Goal: Answer question/provide support: Share knowledge or assist other users

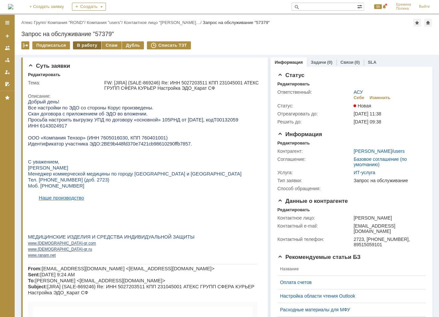
click at [84, 47] on div "В работу" at bounding box center [87, 45] width 28 height 8
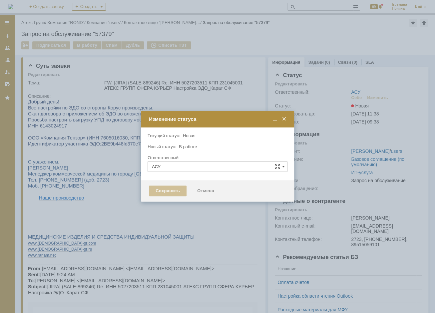
type input "[PERSON_NAME]"
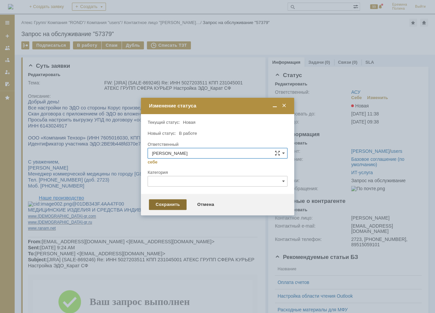
click at [169, 201] on div "Сохранить" at bounding box center [168, 204] width 38 height 11
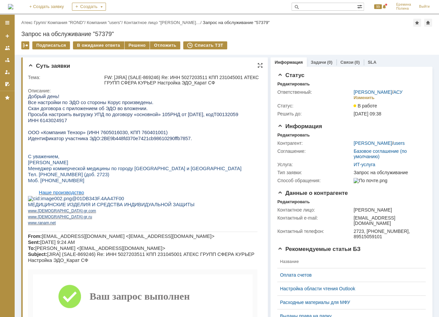
click at [97, 118] on p "ИНН 6143024917" at bounding box center [143, 120] width 230 height 6
drag, startPoint x: 39, startPoint y: 121, endPoint x: 63, endPoint y: 121, distance: 23.7
click at [63, 121] on span "ИНН 6143024917" at bounding box center [47, 120] width 39 height 5
copy span "6143024917"
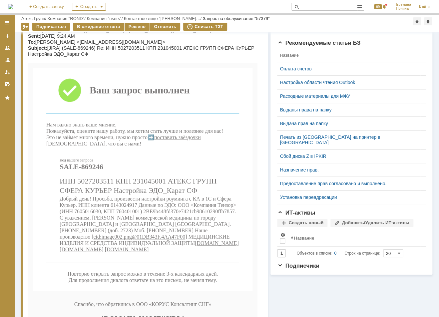
scroll to position [222, 0]
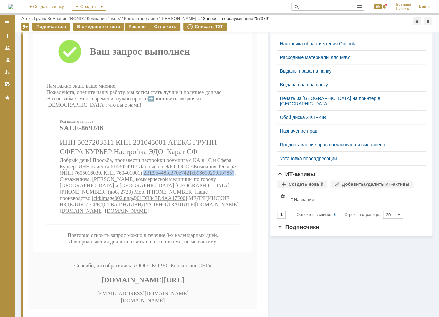
drag, startPoint x: 144, startPoint y: 203, endPoint x: 233, endPoint y: 200, distance: 89.0
click at [233, 200] on span "Добрый день! Просьба, произвести настройки роуминга с КА в 1С и Сфера Курьер. И…" at bounding box center [148, 179] width 177 height 44
copy span "2BE9b448fd370e7421cb98610290ffb7857"
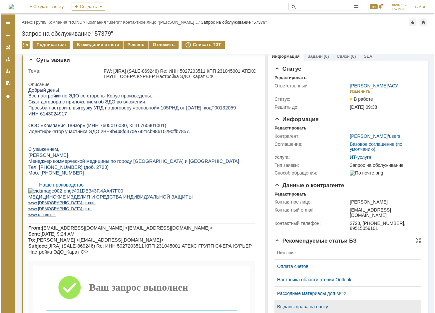
scroll to position [0, 0]
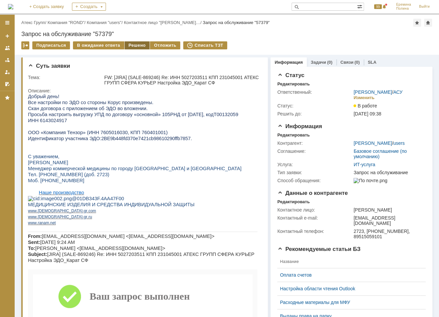
click at [135, 47] on div "Решено" at bounding box center [137, 45] width 25 height 8
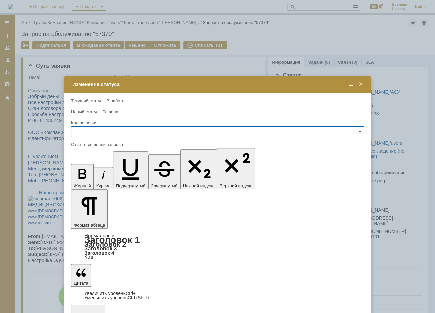
drag, startPoint x: 182, startPoint y: 1942, endPoint x: -5, endPoint y: 1924, distance: 187.9
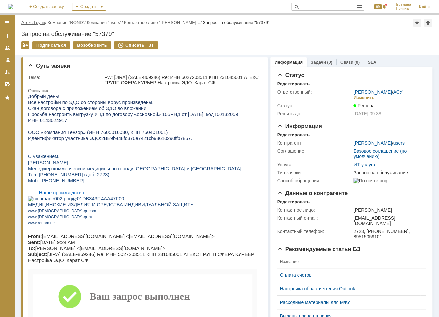
click at [41, 23] on link "Атекс Групп" at bounding box center [33, 22] width 24 height 5
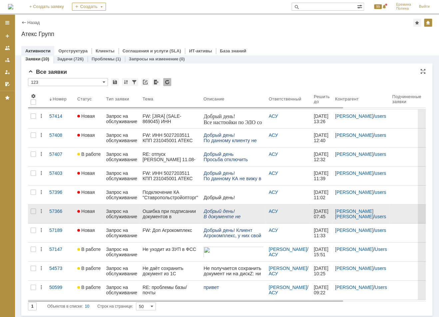
click at [164, 216] on div "Ошибка при подписании документов в [GEOGRAPHIC_DATA]." at bounding box center [171, 213] width 56 height 11
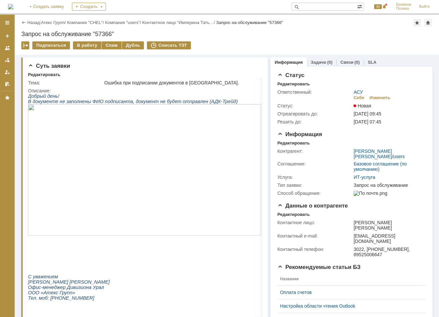
click at [158, 145] on img at bounding box center [144, 169] width 233 height 131
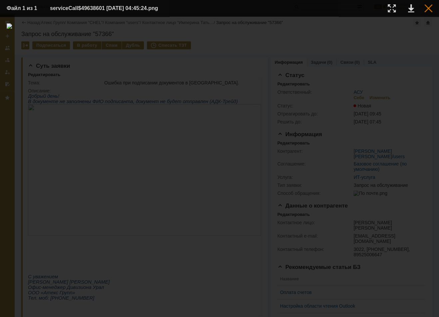
click at [429, 8] on div at bounding box center [429, 8] width 8 height 8
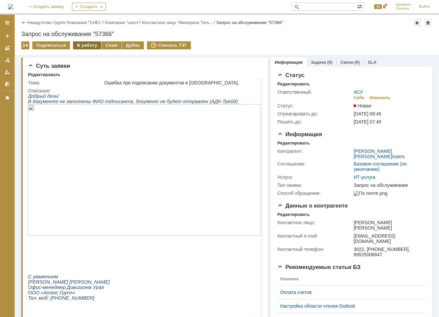
click at [94, 48] on div "В работу" at bounding box center [87, 45] width 28 height 8
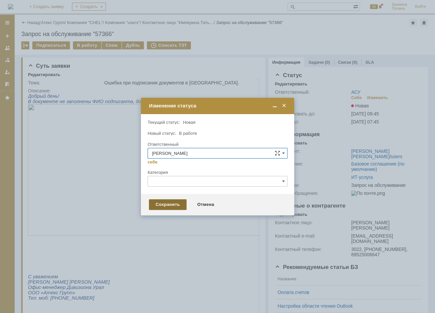
click at [171, 204] on div "Сохранить" at bounding box center [168, 204] width 38 height 11
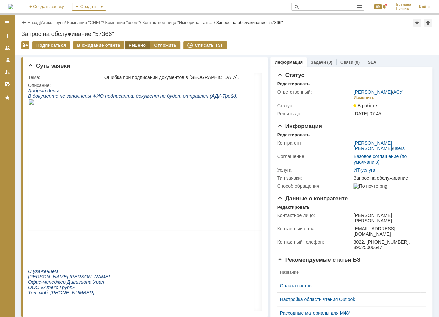
click at [135, 45] on div "Решено" at bounding box center [137, 45] width 25 height 8
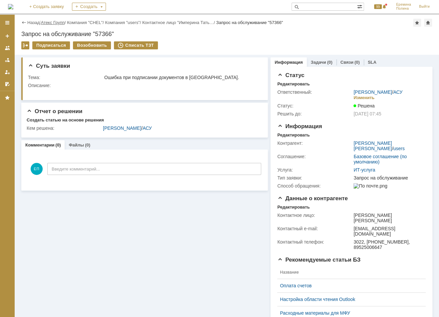
click at [47, 21] on link "Атекс Групп" at bounding box center [53, 22] width 24 height 5
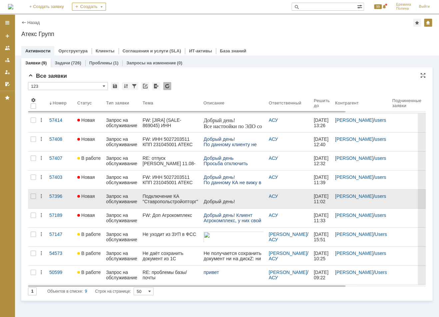
click at [169, 202] on div "Подключение КА "Ставропольстройопторг" АО КПК к ЭДО" at bounding box center [171, 198] width 56 height 11
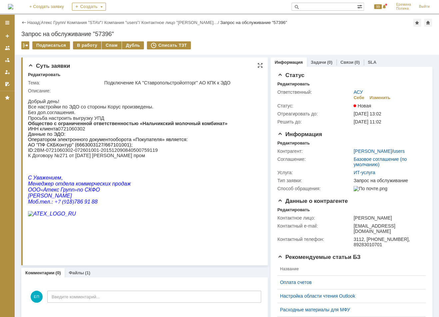
click at [65, 131] on p "Общество с ограниченной ответственностью «Нальчикский молочный комбинат» ИНН кл…" at bounding box center [128, 126] width 200 height 11
copy p "0721060302"
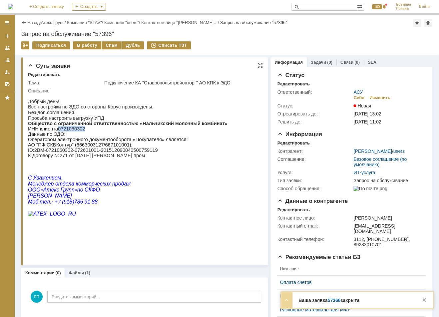
copy p "0721060302"
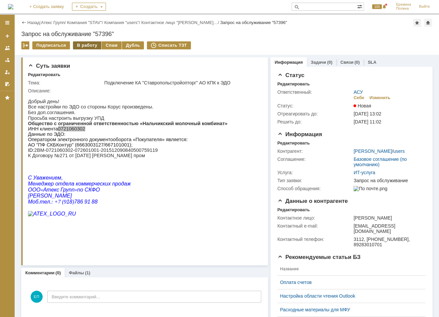
click at [79, 44] on div "В работу" at bounding box center [87, 45] width 28 height 8
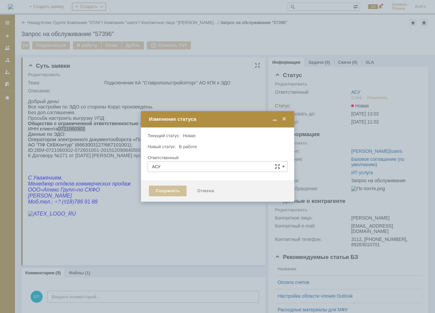
type input "[PERSON_NAME]"
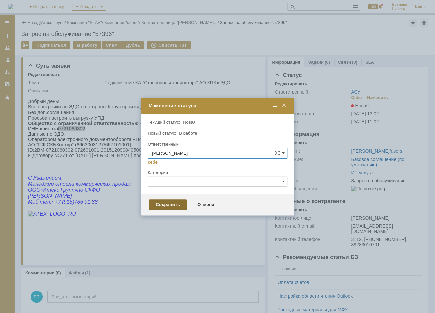
click at [162, 207] on div "Сохранить" at bounding box center [168, 204] width 38 height 11
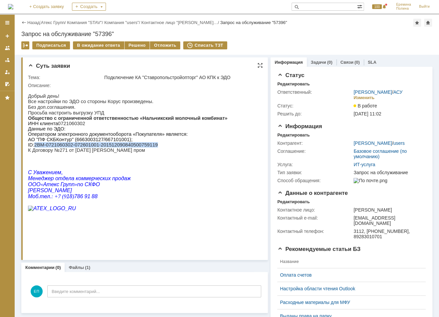
drag, startPoint x: 34, startPoint y: 151, endPoint x: 147, endPoint y: 149, distance: 112.3
click at [147, 149] on p "АО "ПФ СКБКонтур" (6663003127/667101001); ID: 2BM-0721060302-072601001-20151209…" at bounding box center [128, 145] width 200 height 16
copy p "2BM-0721060302-072601001-201512090840500759119"
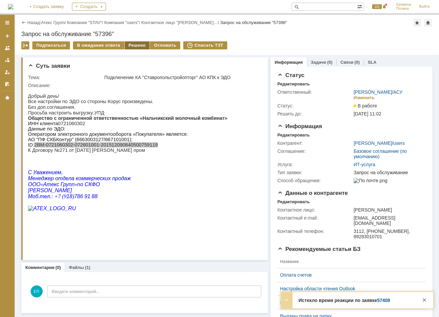
click at [130, 46] on div "Решено" at bounding box center [137, 45] width 25 height 8
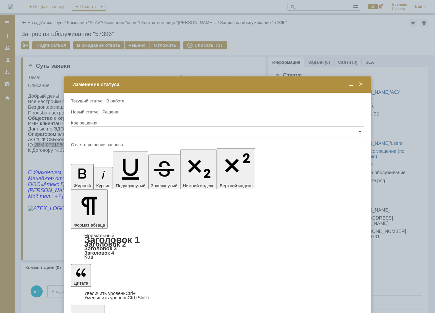
drag, startPoint x: 197, startPoint y: 1930, endPoint x: -5, endPoint y: 1924, distance: 201.4
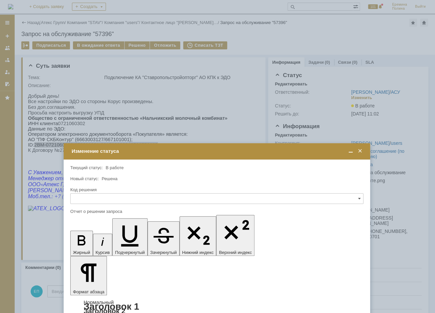
drag, startPoint x: 191, startPoint y: 83, endPoint x: 191, endPoint y: 149, distance: 66.7
click at [191, 149] on div "Изменение статуса" at bounding box center [218, 151] width 292 height 6
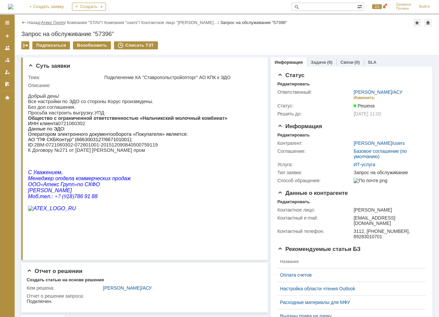
click at [47, 22] on link "Атекс Групп" at bounding box center [53, 22] width 24 height 5
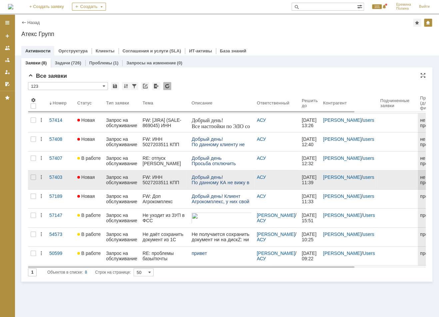
click at [175, 179] on div "FW: ИНН 5027203511 КПП 231045001 АТЕКС ГРУПП СФЕРА КУРЬЕР Настройки_ с КА_ООО "…" at bounding box center [165, 179] width 44 height 11
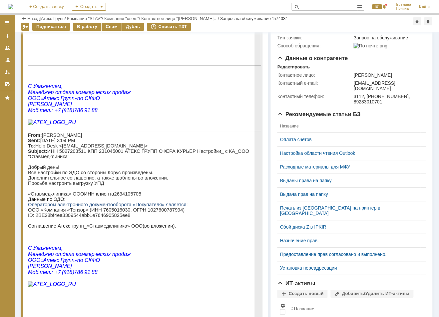
scroll to position [178, 0]
